Goal: Information Seeking & Learning: Learn about a topic

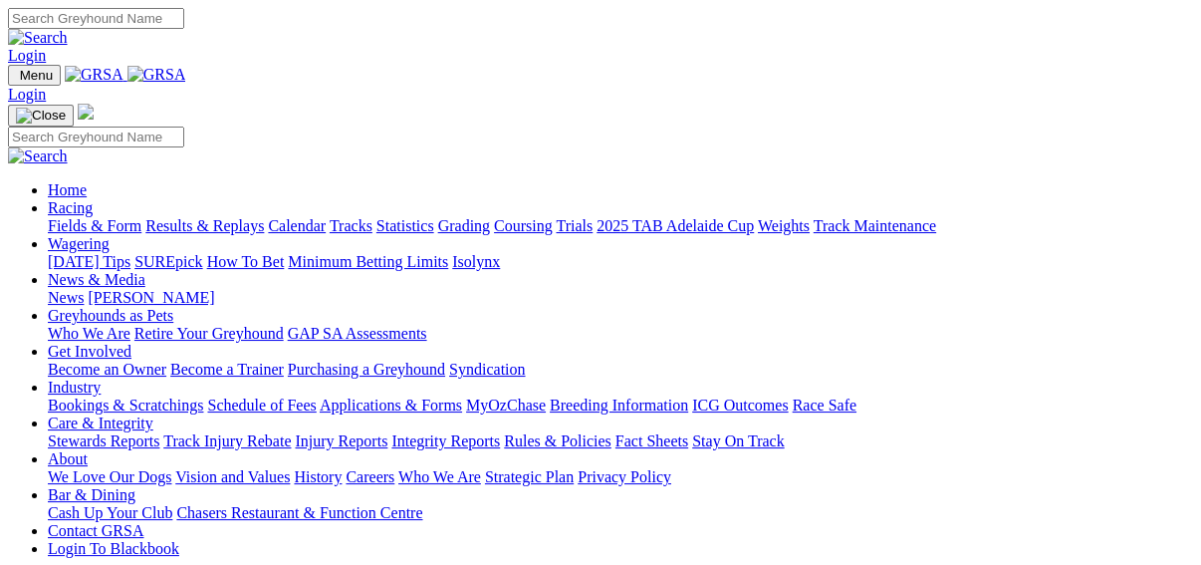
click at [202, 217] on link "Results & Replays" at bounding box center [204, 225] width 118 height 17
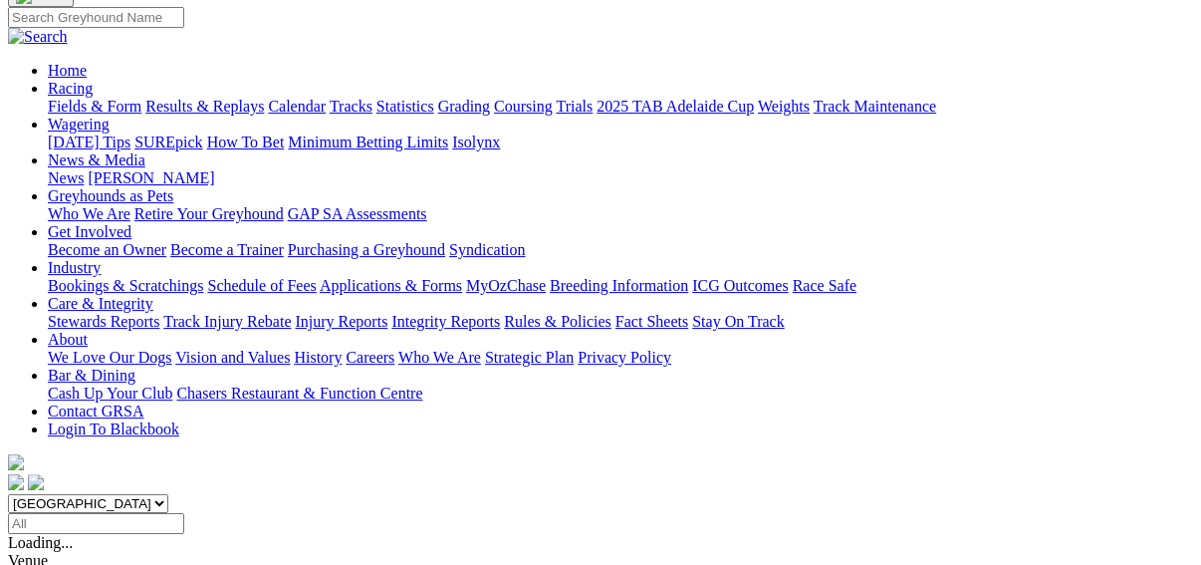
scroll to position [159, 0]
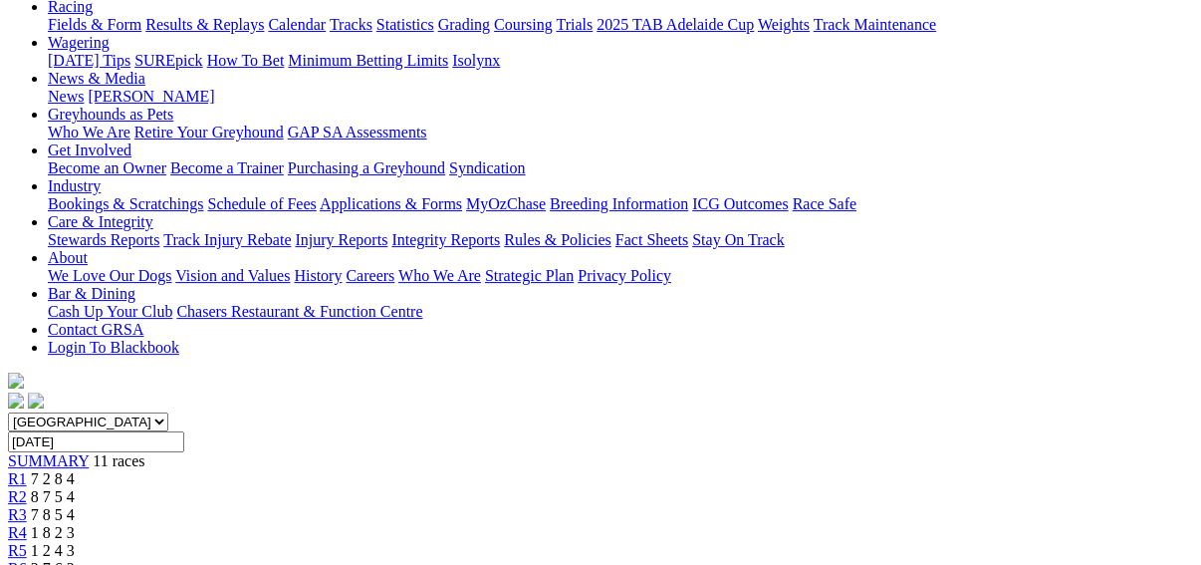
scroll to position [239, 0]
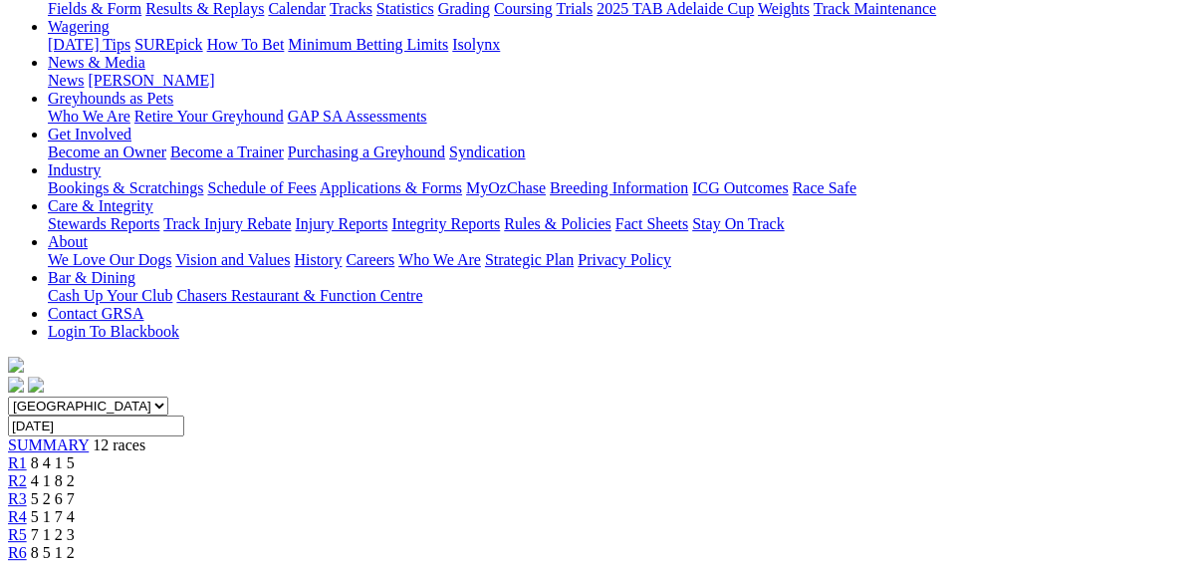
scroll to position [239, 0]
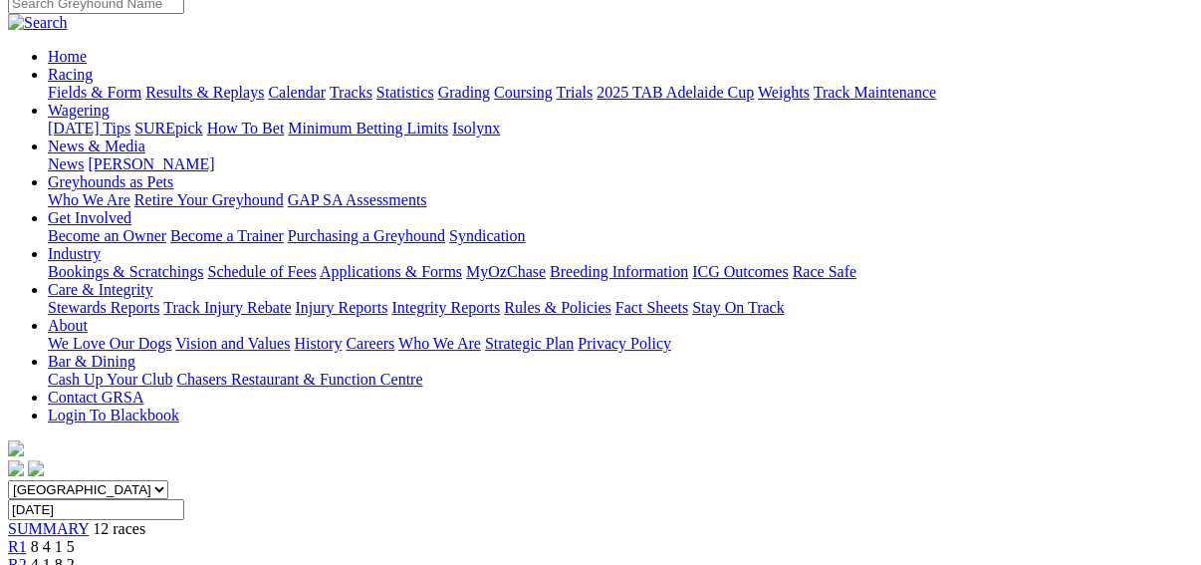
scroll to position [159, 0]
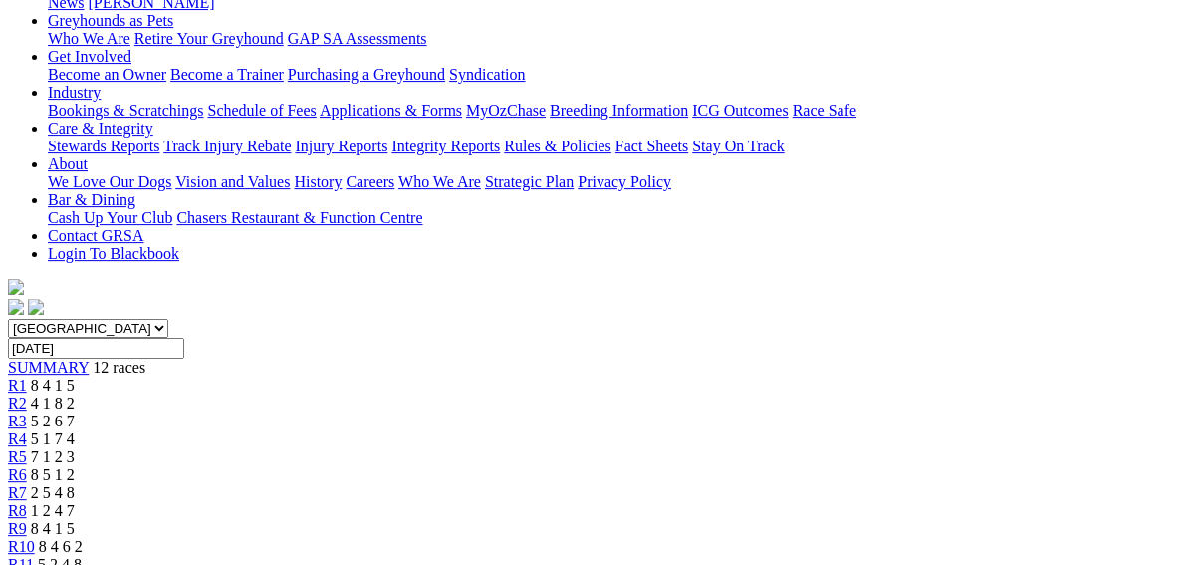
scroll to position [239, 0]
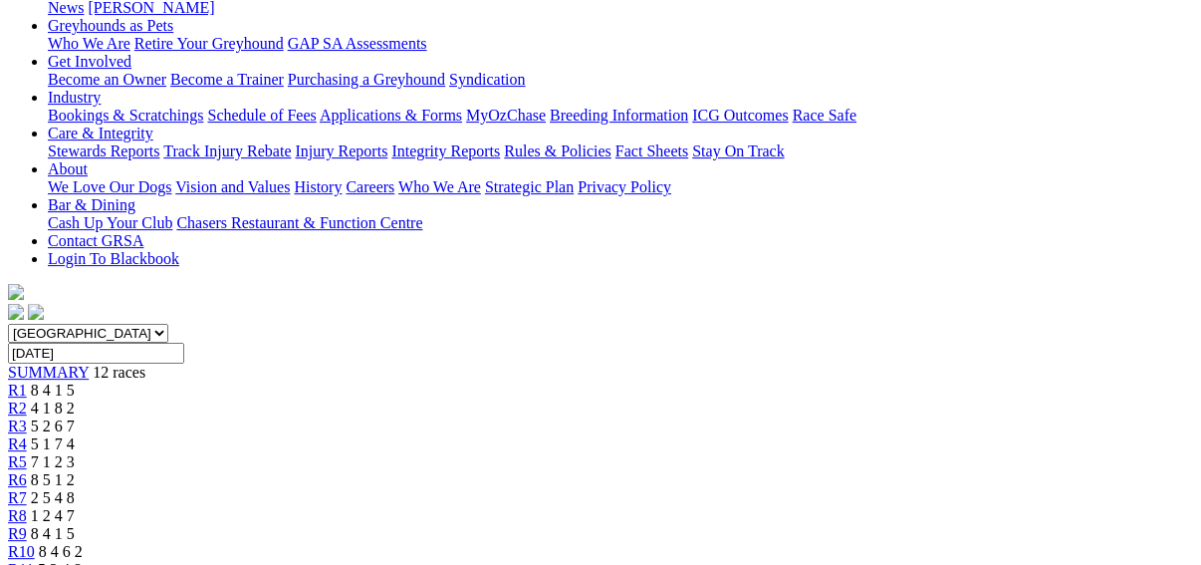
scroll to position [319, 0]
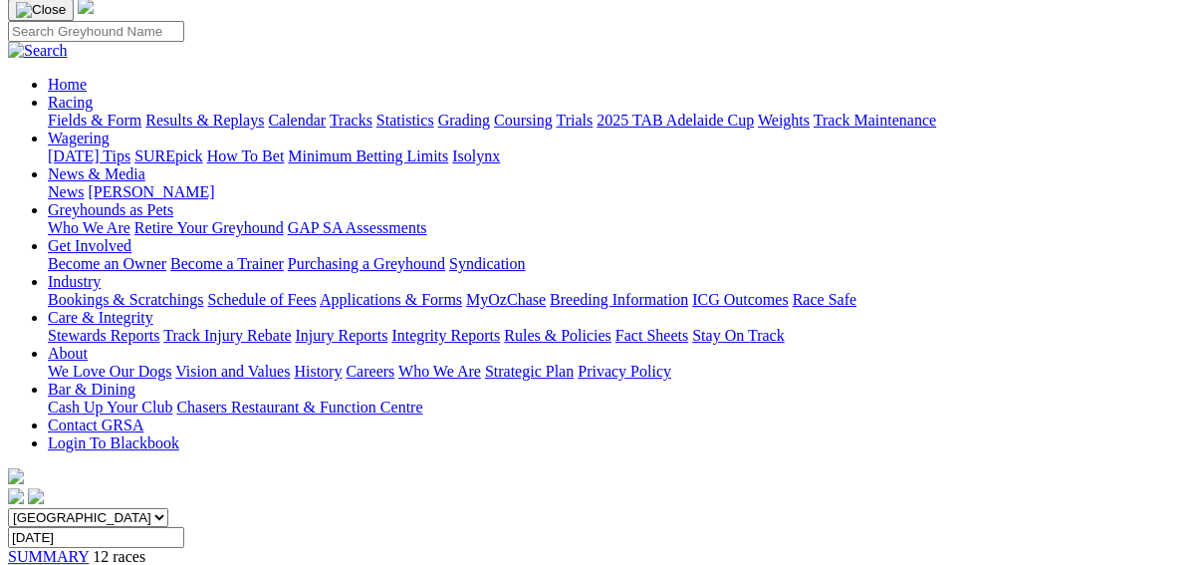
scroll to position [239, 0]
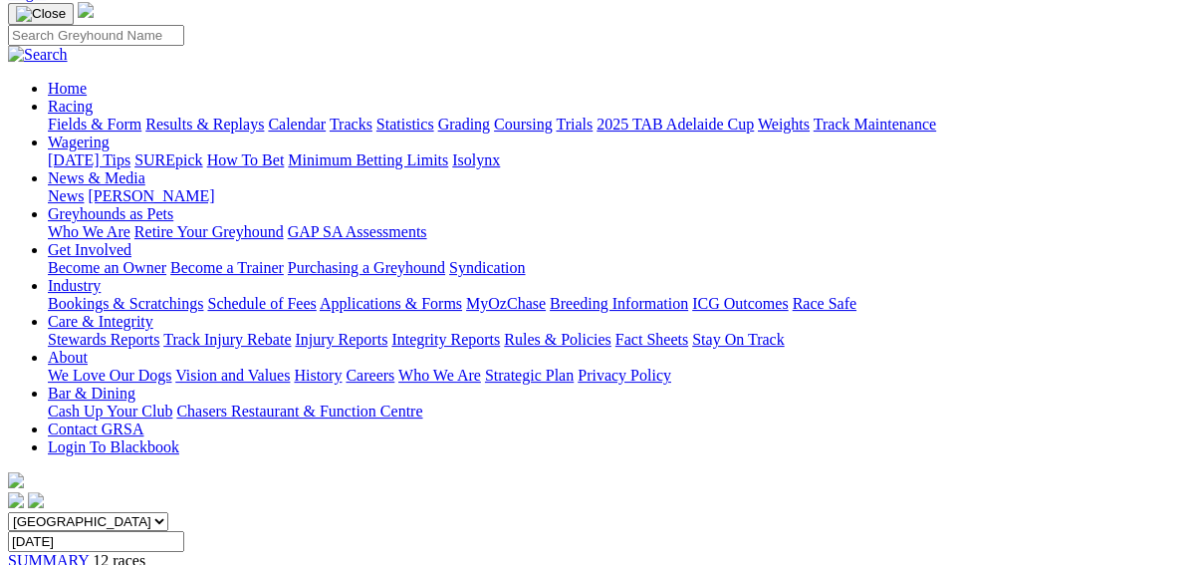
scroll to position [80, 0]
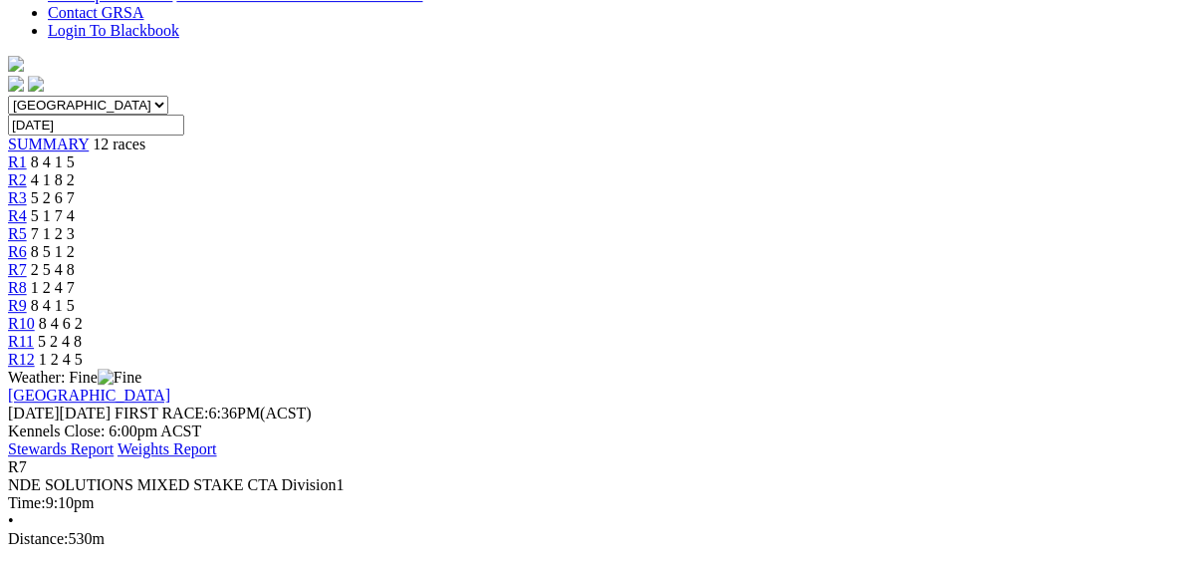
scroll to position [558, 0]
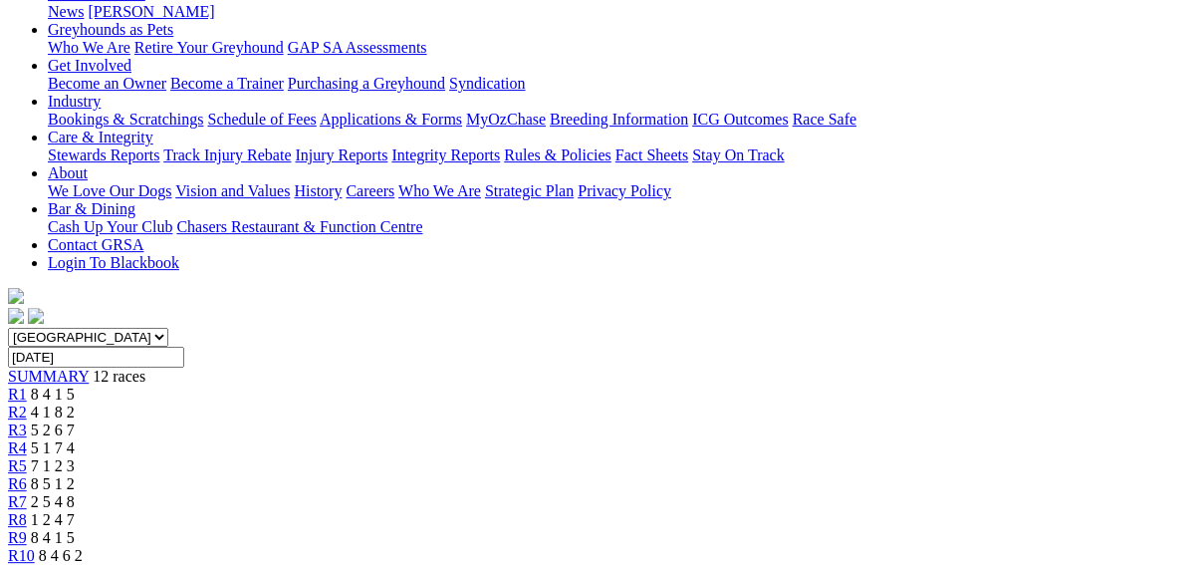
scroll to position [239, 0]
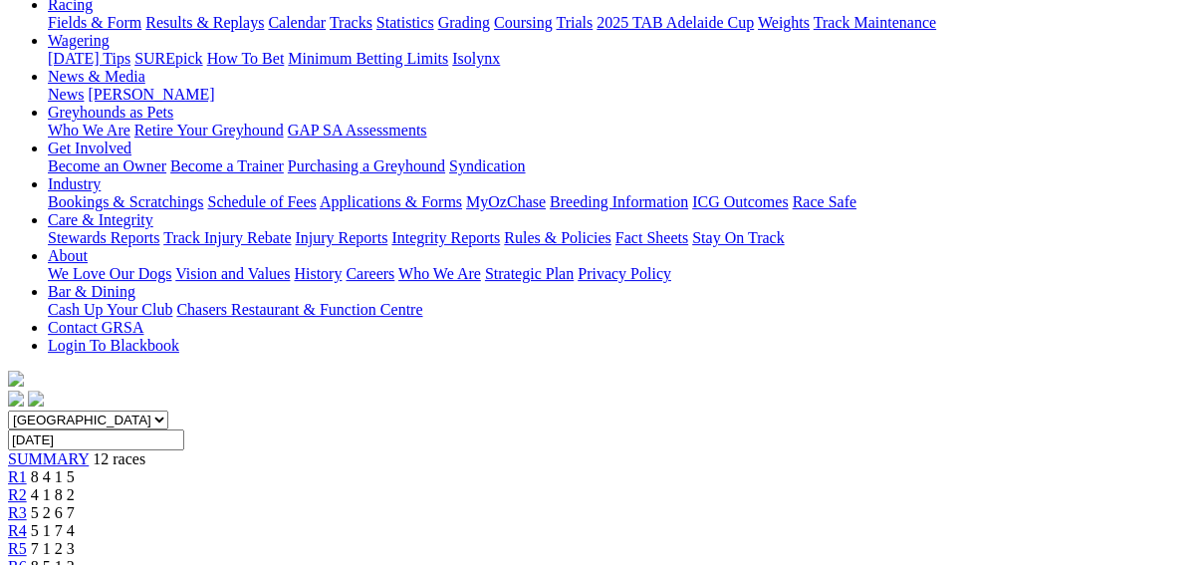
click at [27, 540] on span "R5" at bounding box center [17, 548] width 19 height 17
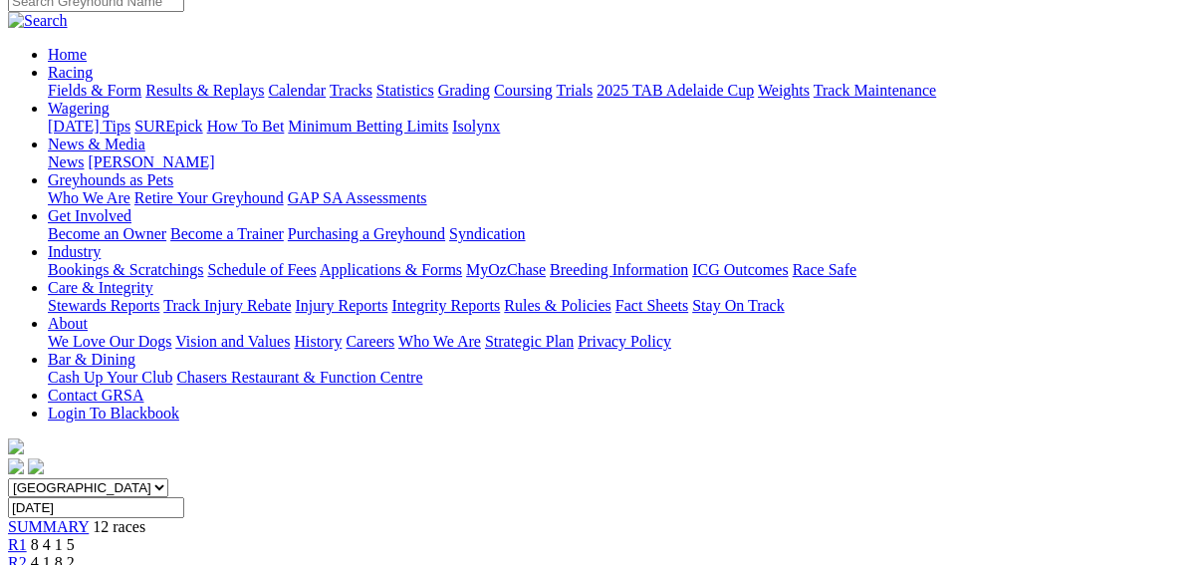
scroll to position [159, 0]
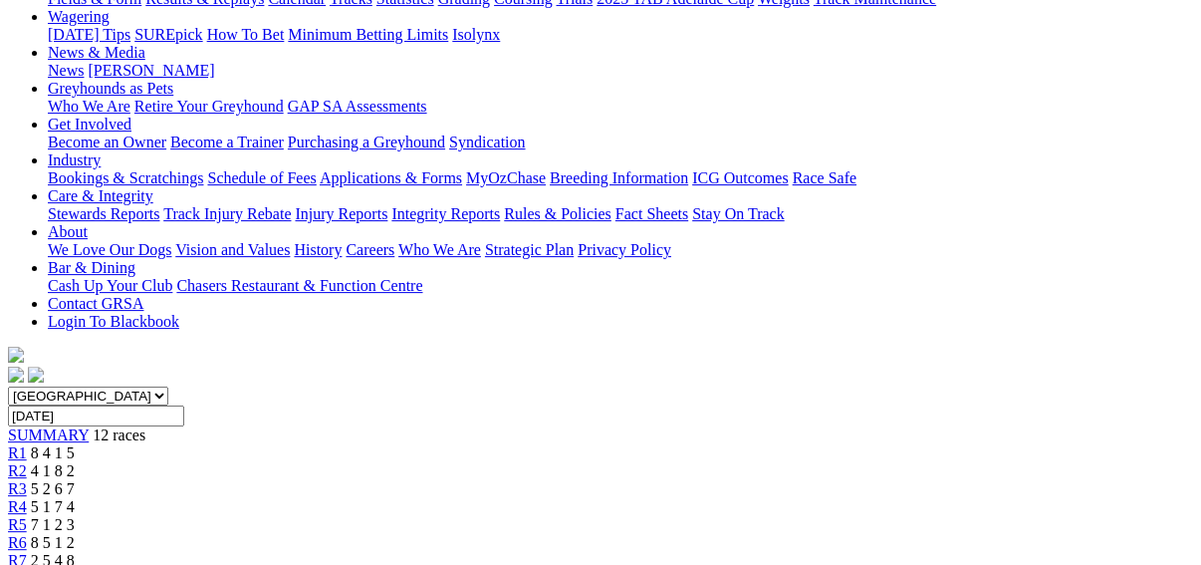
scroll to position [239, 0]
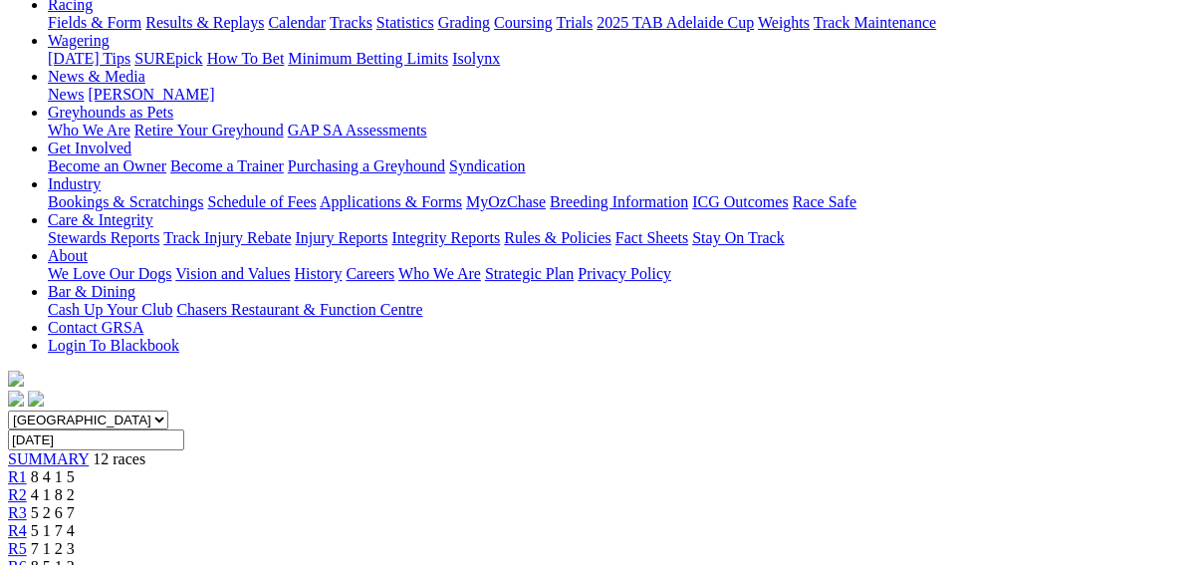
click at [27, 504] on link "R3" at bounding box center [17, 512] width 19 height 17
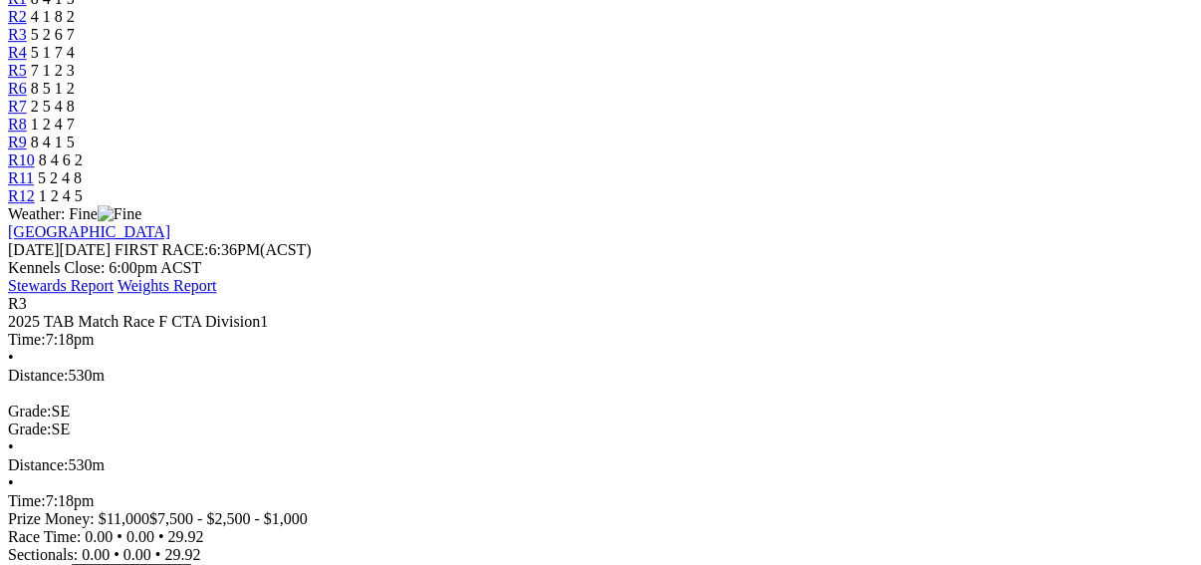
scroll to position [478, 0]
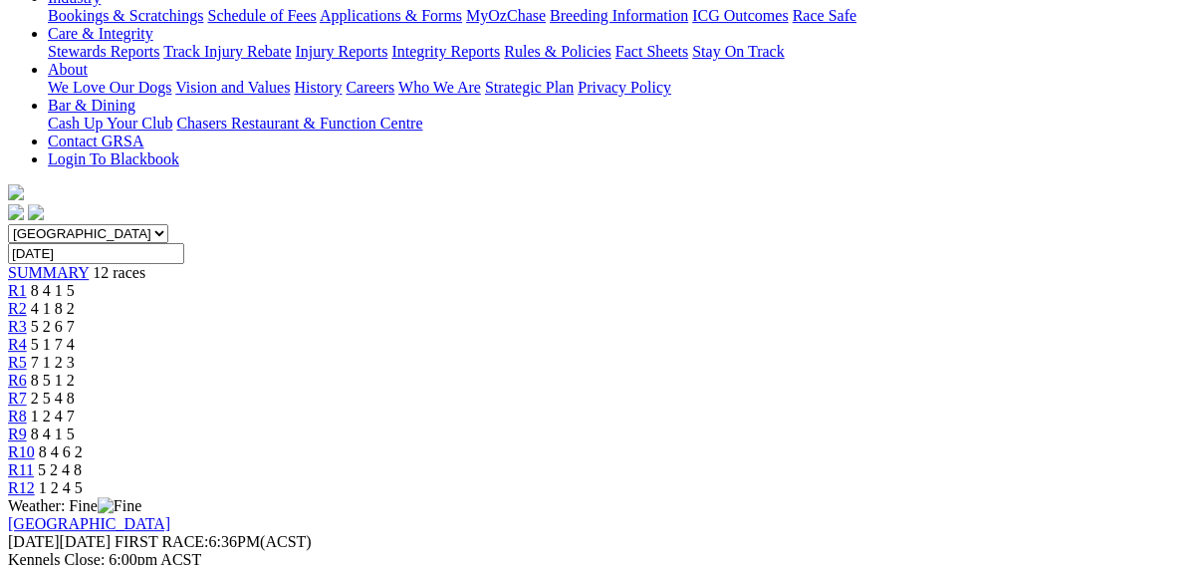
scroll to position [239, 0]
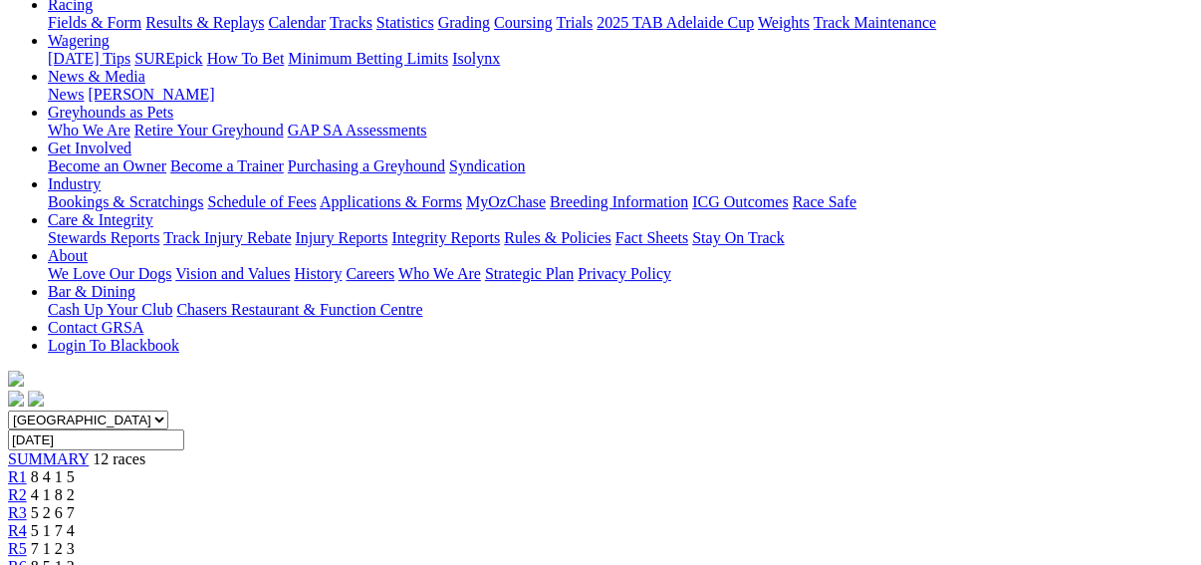
click at [27, 486] on span "R2" at bounding box center [17, 494] width 19 height 17
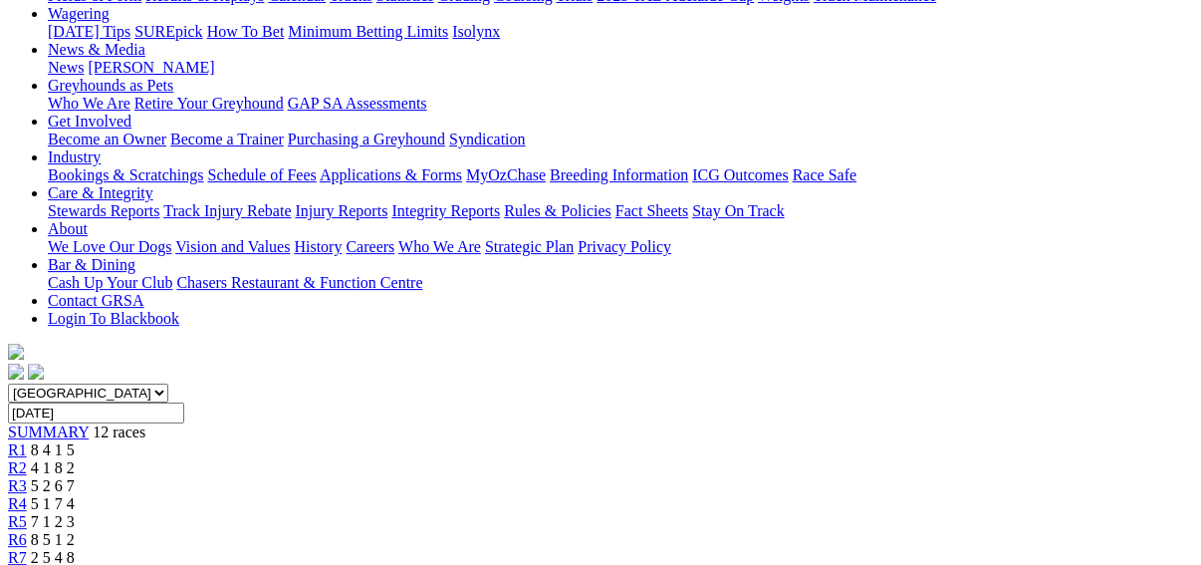
scroll to position [239, 0]
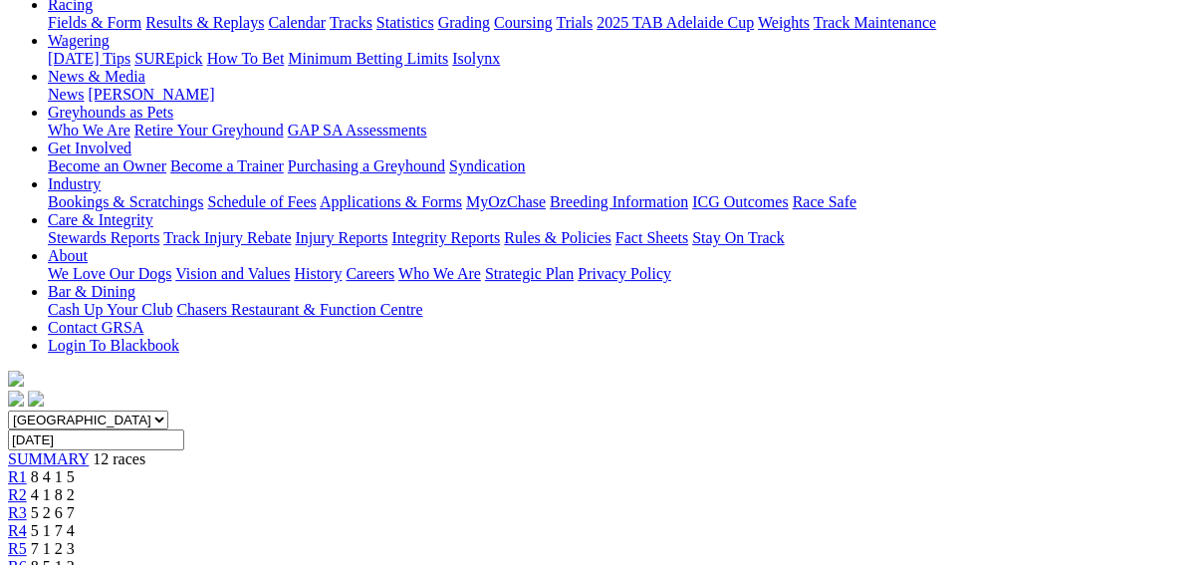
click at [27, 468] on span "R1" at bounding box center [17, 476] width 19 height 17
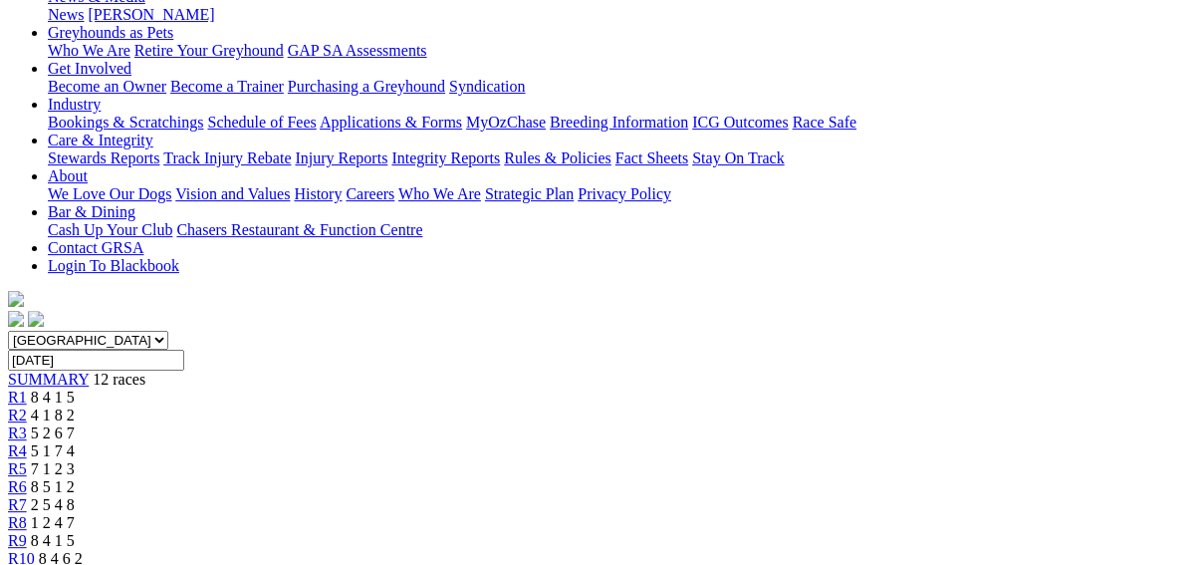
scroll to position [239, 0]
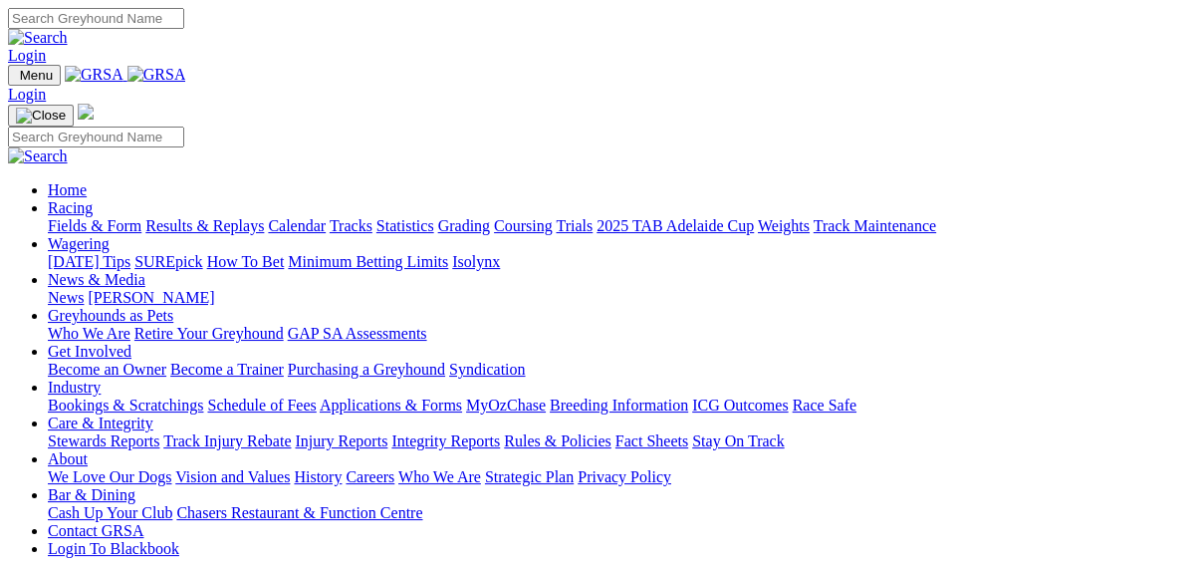
click at [57, 217] on link "Fields & Form" at bounding box center [95, 225] width 94 height 17
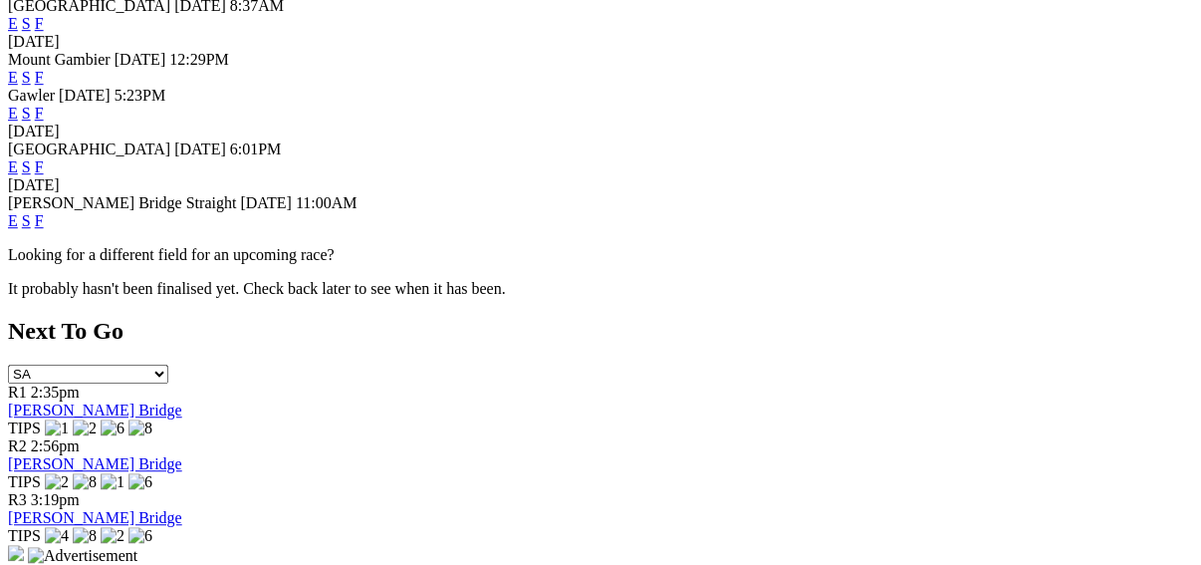
scroll to position [797, 0]
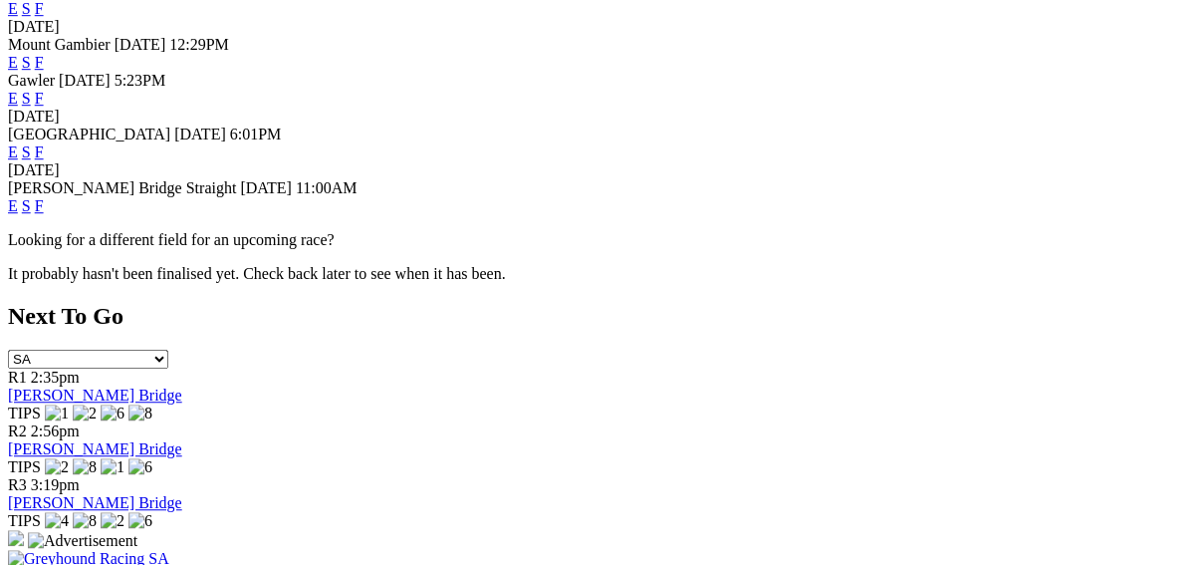
click at [44, 197] on link "F" at bounding box center [39, 205] width 9 height 17
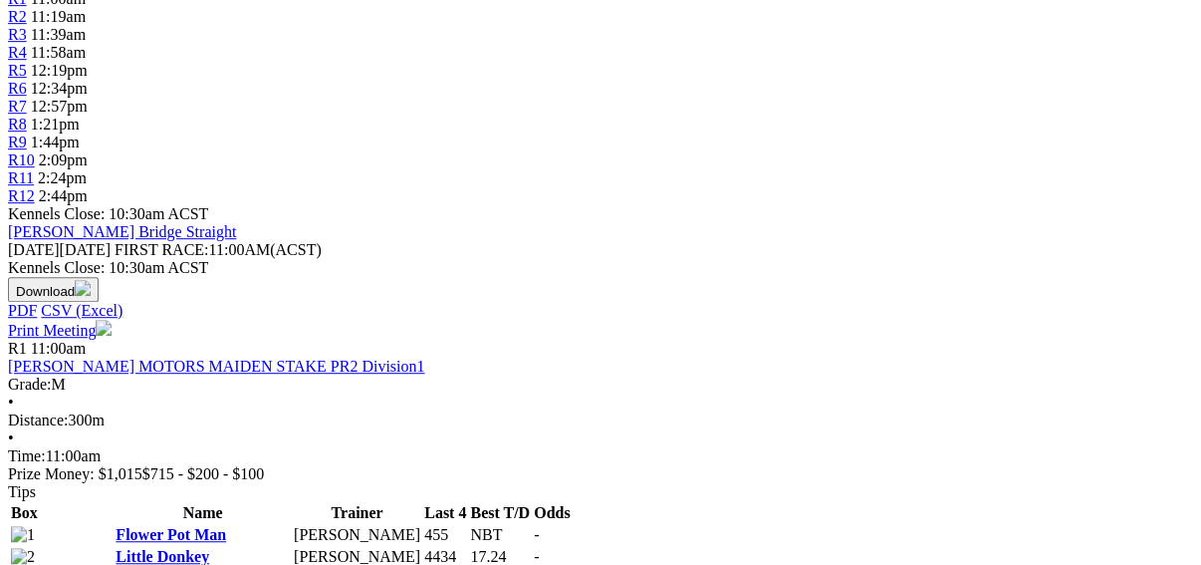
scroll to position [239, 0]
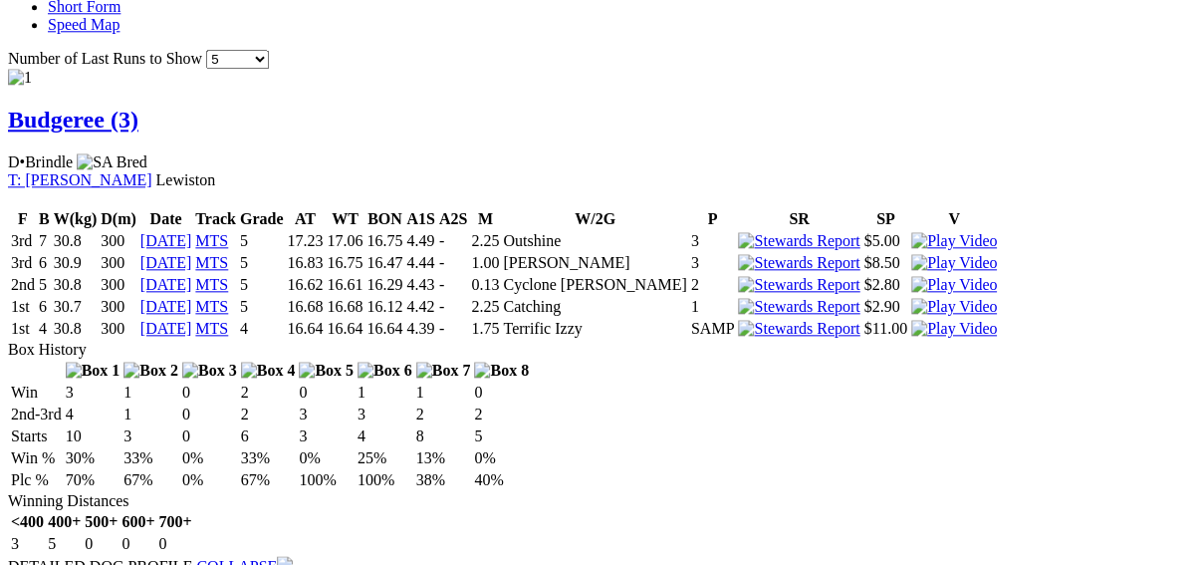
scroll to position [1434, 0]
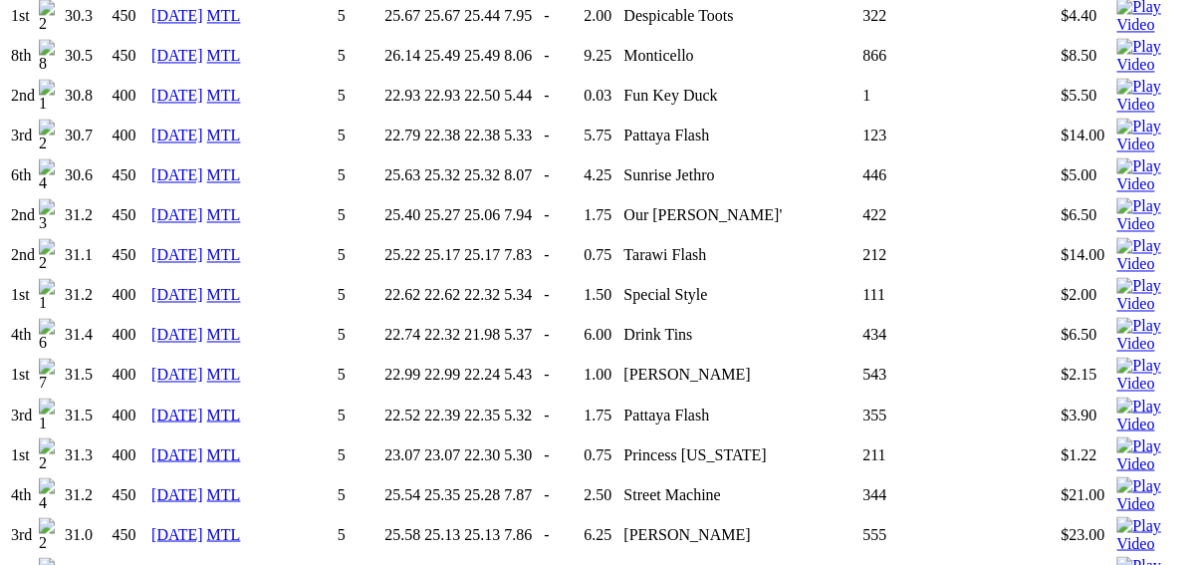
scroll to position [2071, 0]
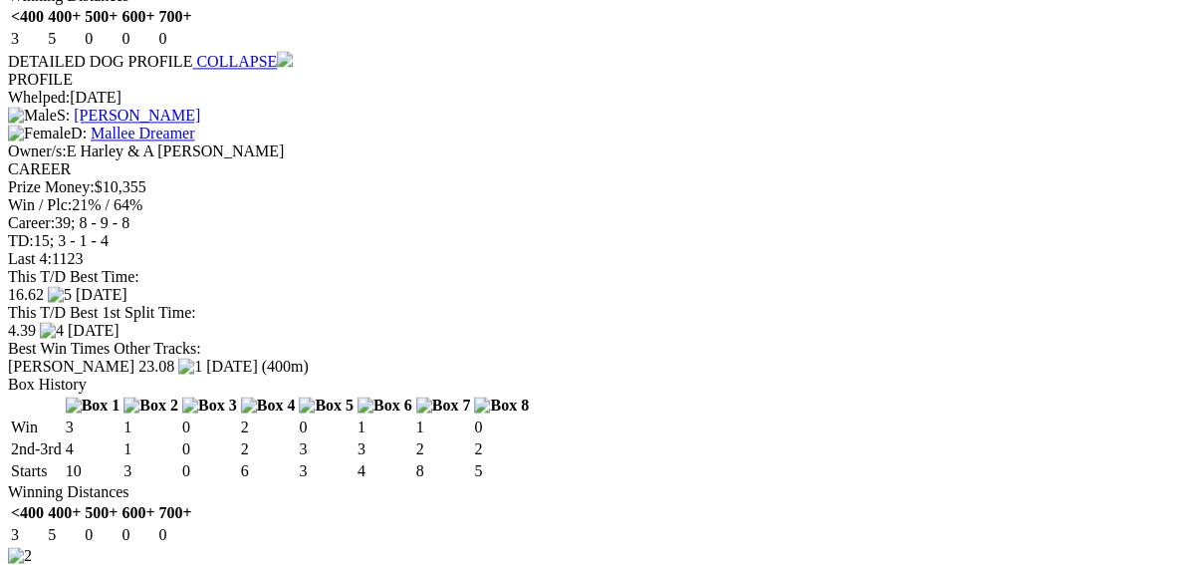
scroll to position [1912, 0]
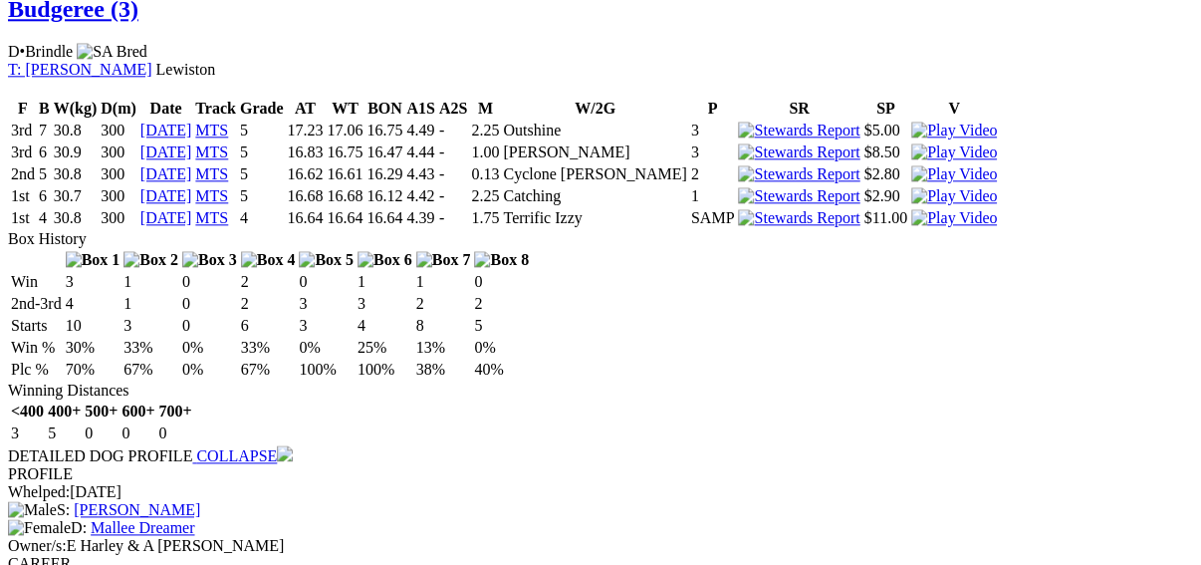
scroll to position [1513, 0]
